Goal: Task Accomplishment & Management: Use online tool/utility

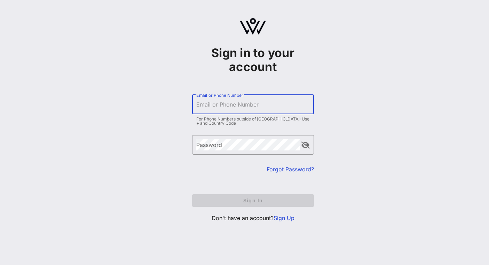
type input "rdiaz@chci.org"
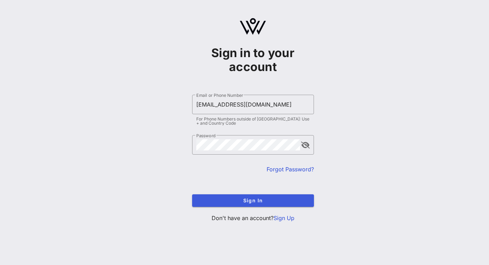
click at [257, 200] on span "Sign In" at bounding box center [253, 200] width 111 height 6
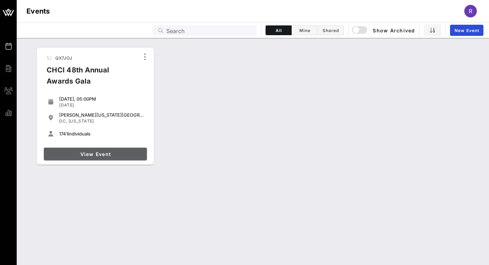
click at [87, 150] on link "View Event" at bounding box center [95, 153] width 103 height 13
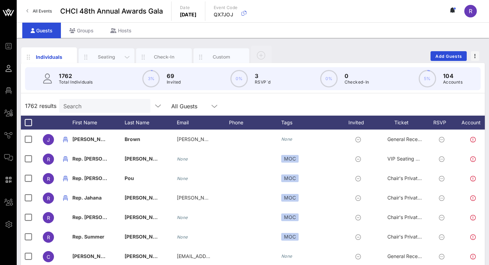
click at [113, 54] on div "Seating" at bounding box center [106, 57] width 31 height 7
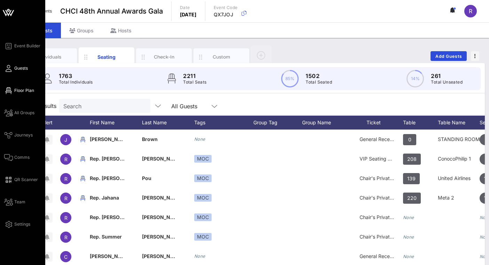
click at [18, 88] on span "Floor Plan" at bounding box center [24, 90] width 20 height 6
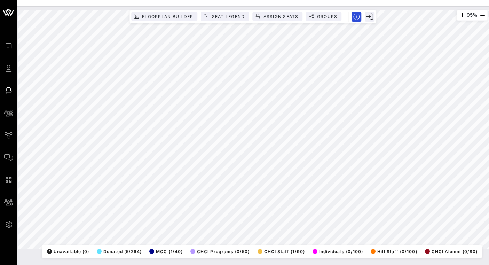
click at [211, 11] on div "95% Floorplan Builder Seat Legend Assign Seats Groups Exit All Reserved Shared …" at bounding box center [252, 129] width 469 height 239
click at [393, 248] on div "95% Floorplan Builder Seat Legend Assign Seats Groups Exit All Reserved Shared …" at bounding box center [252, 129] width 469 height 239
click at [383, 0] on html "Event Builder Guests Floor Plan All Groups Journeys Comms QR Scanner Team Setti…" at bounding box center [244, 132] width 489 height 265
click at [179, 264] on html "Event Builder Guests Floor Plan All Groups Journeys Comms QR Scanner Team Setti…" at bounding box center [244, 132] width 489 height 265
click at [405, 7] on div "133% Floorplan Builder Seat Legend Assign Seats Groups Exit All Reserved Shared…" at bounding box center [252, 129] width 477 height 247
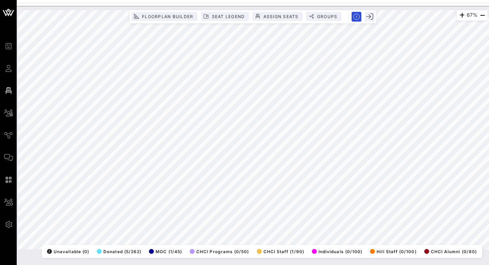
click at [0, 192] on html "Event Builder Guests Floor Plan All Groups Journeys Comms QR Scanner Team Setti…" at bounding box center [244, 132] width 489 height 265
click at [0, 128] on html "Event Builder Guests Floor Plan All Groups Journeys Comms QR Scanner Team Setti…" at bounding box center [244, 132] width 489 height 265
